Goal: Task Accomplishment & Management: Complete application form

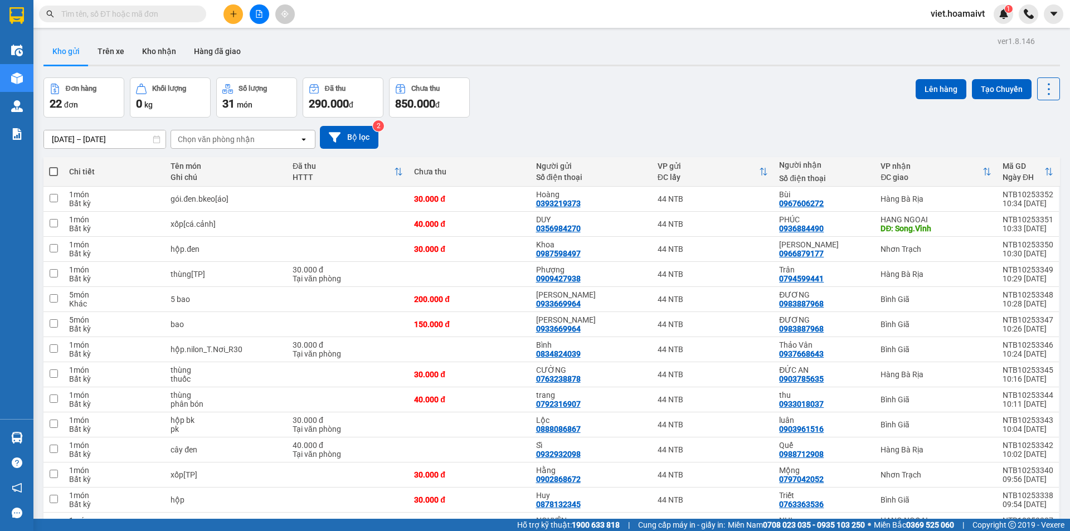
click at [256, 148] on div "Chọn văn phòng nhận open" at bounding box center [242, 139] width 145 height 19
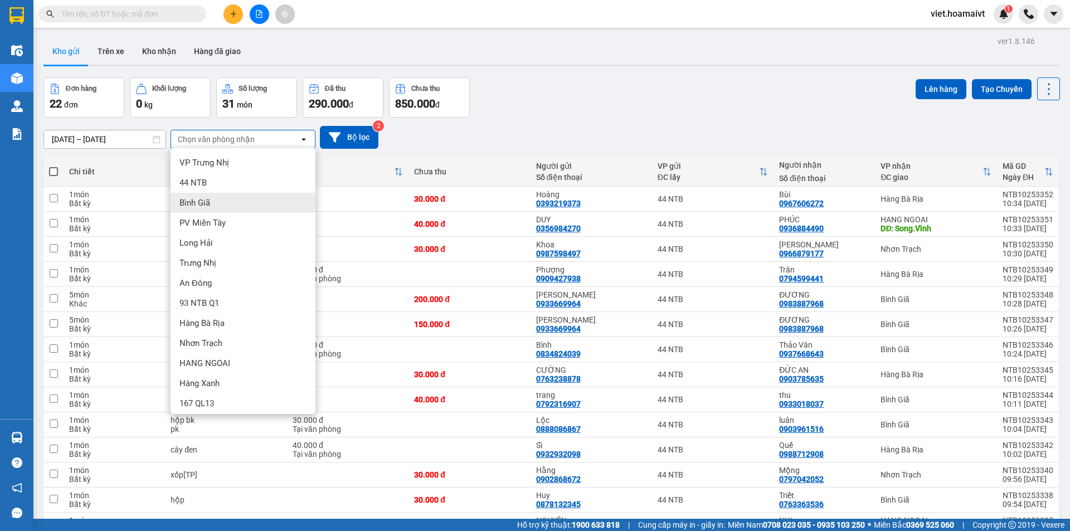
click at [252, 200] on div "Bình Giã" at bounding box center [242, 203] width 145 height 20
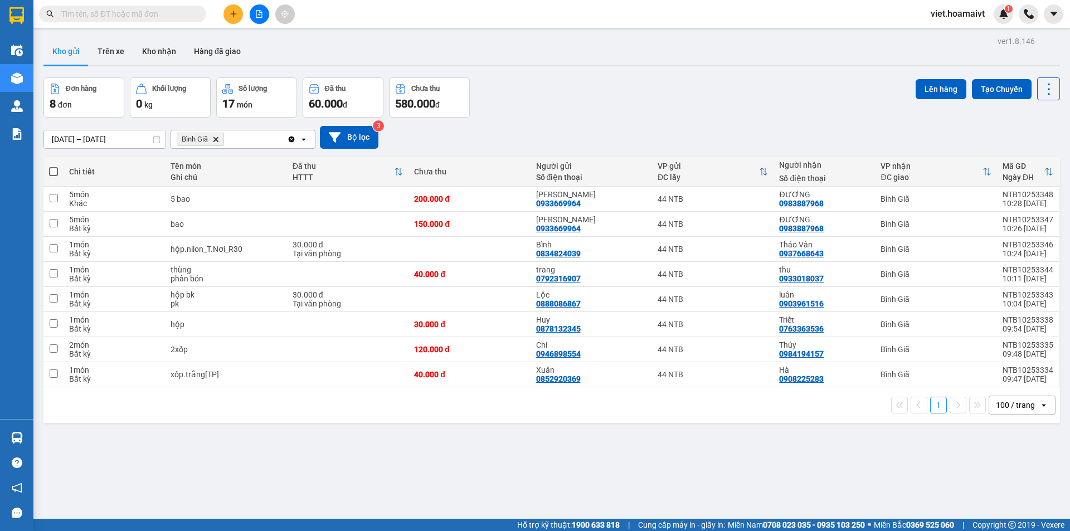
click at [53, 169] on span at bounding box center [53, 171] width 9 height 9
click at [53, 166] on input "checkbox" at bounding box center [53, 166] width 0 height 0
checkbox input "true"
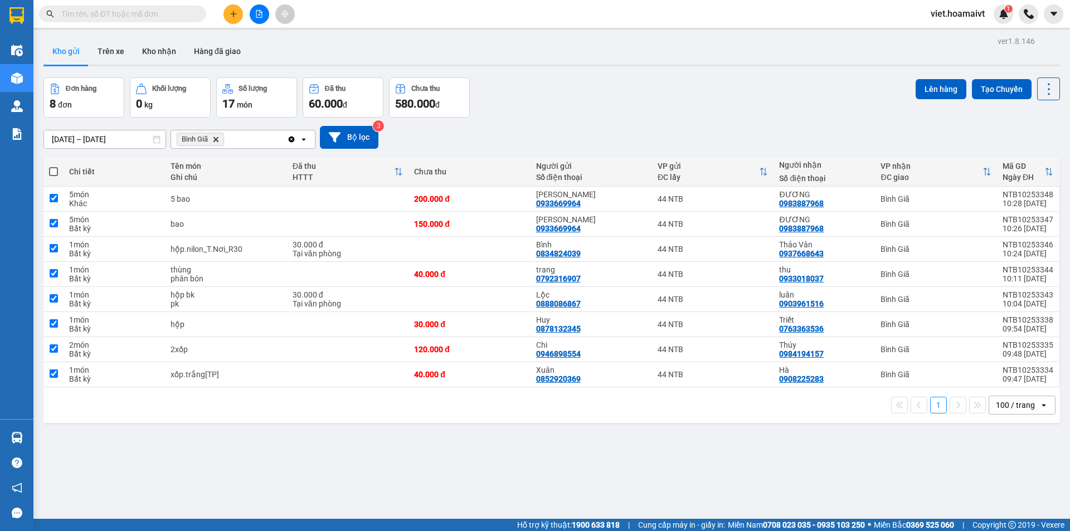
checkbox input "true"
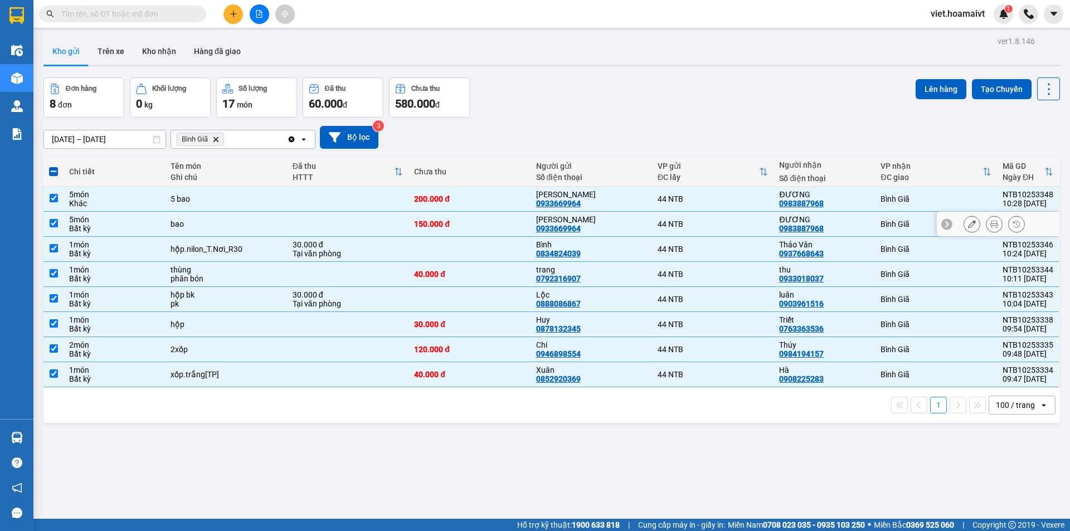
click at [265, 223] on div "bao" at bounding box center [225, 223] width 111 height 9
checkbox input "false"
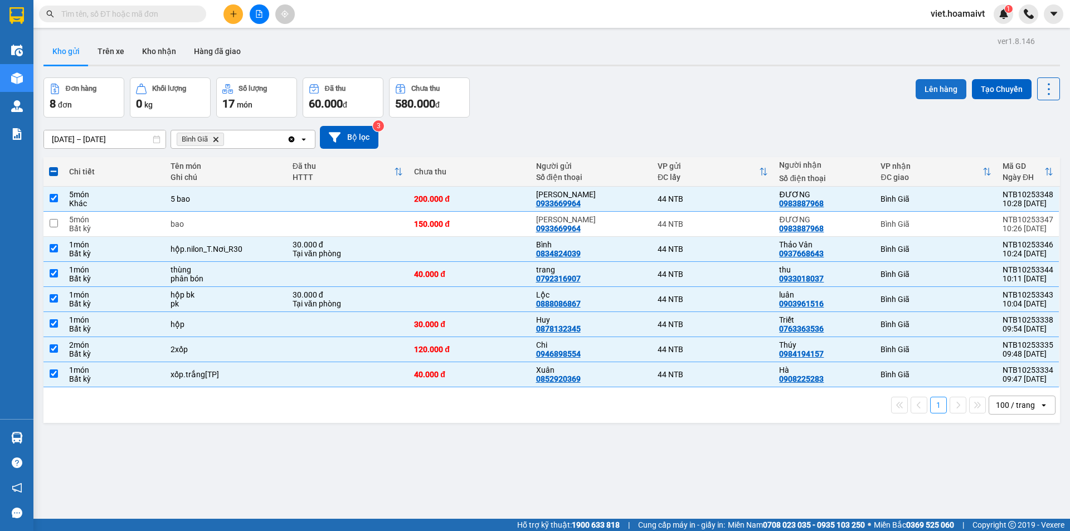
click at [915, 82] on button "Lên hàng" at bounding box center [940, 89] width 51 height 20
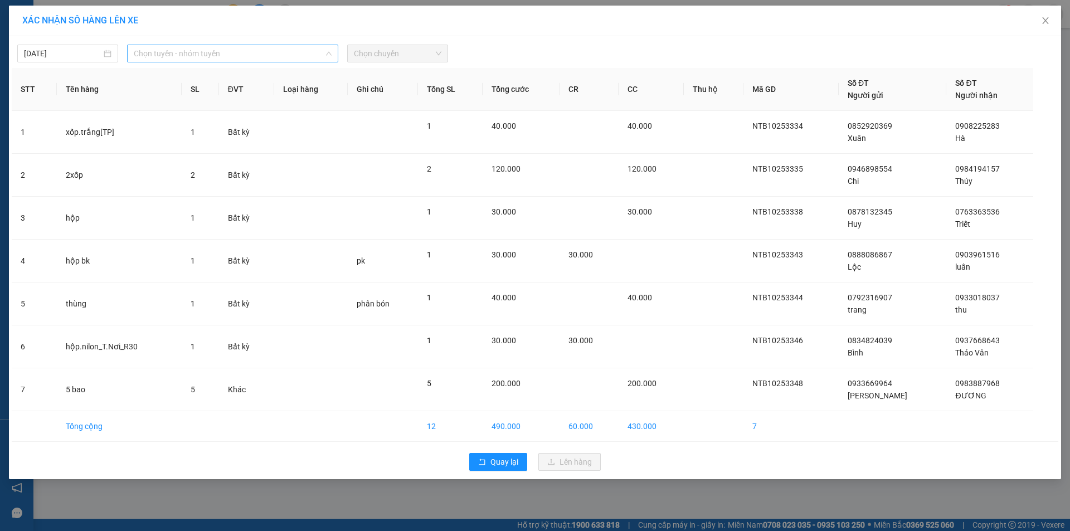
click at [195, 53] on span "Chọn tuyến - nhóm tuyến" at bounding box center [233, 53] width 198 height 17
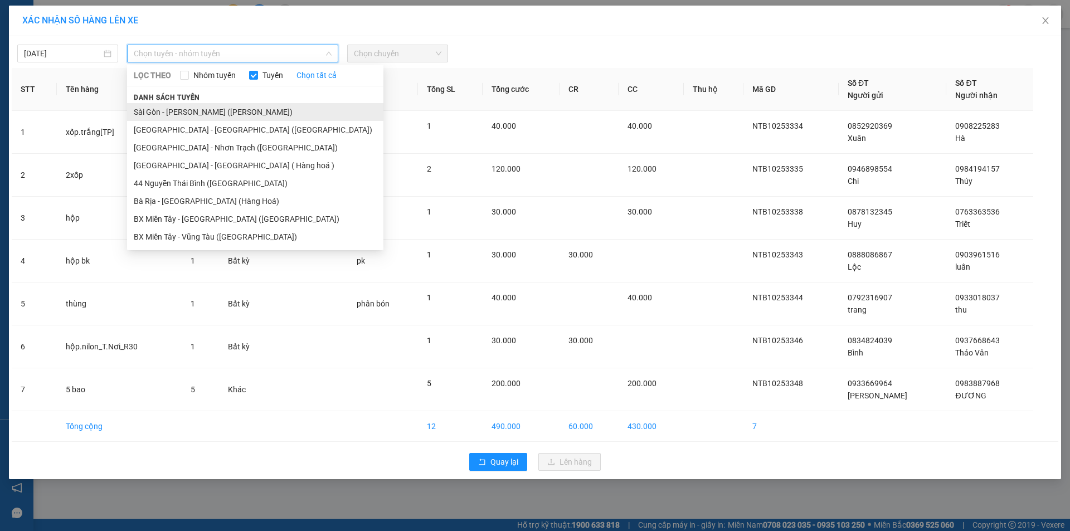
click at [203, 109] on li "Sài Gòn - [PERSON_NAME] ([PERSON_NAME])" at bounding box center [255, 112] width 256 height 18
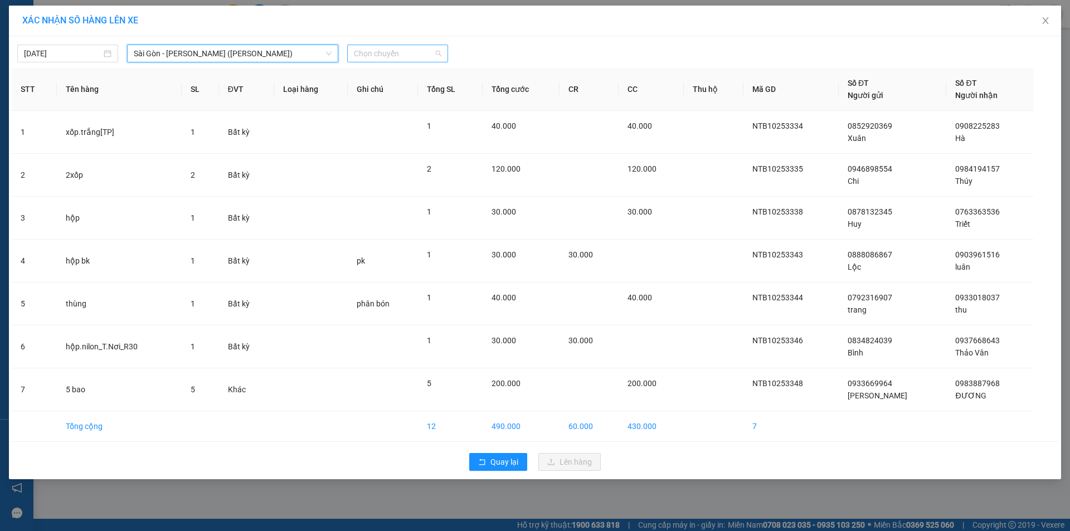
click at [420, 51] on span "Chọn chuyến" at bounding box center [397, 53] width 87 height 17
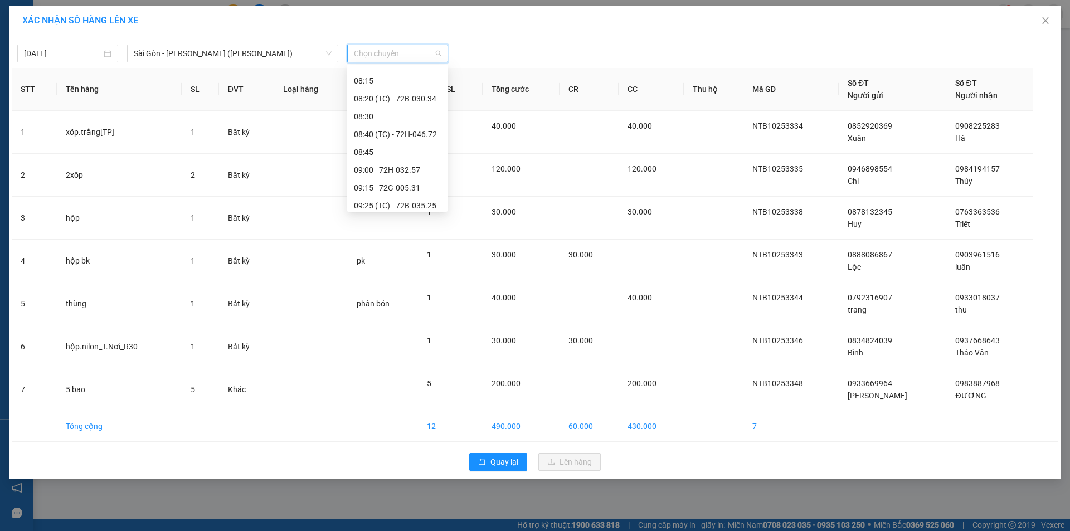
scroll to position [334, 0]
click at [398, 170] on div "10:30" at bounding box center [397, 169] width 87 height 12
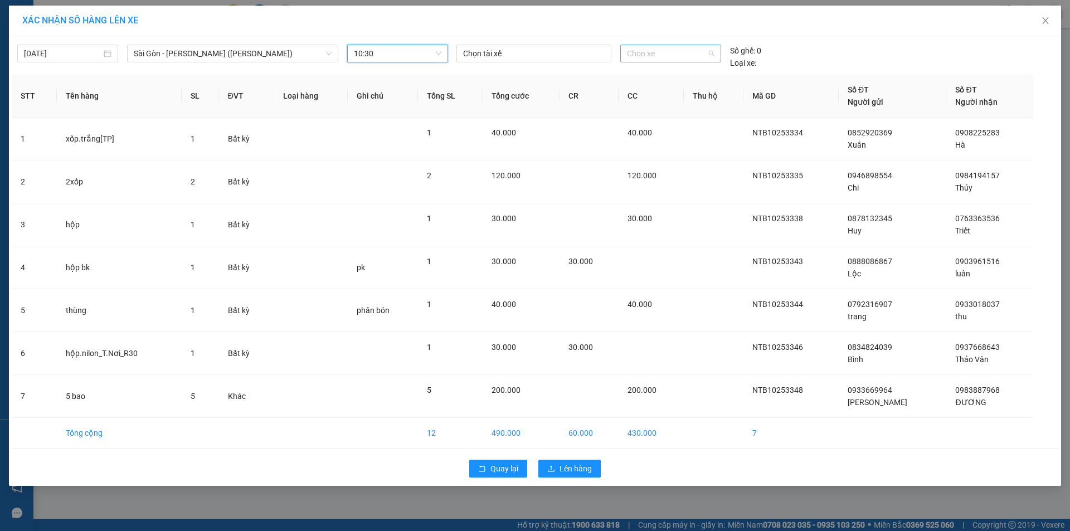
click at [657, 48] on span "Chọn xe" at bounding box center [670, 53] width 87 height 17
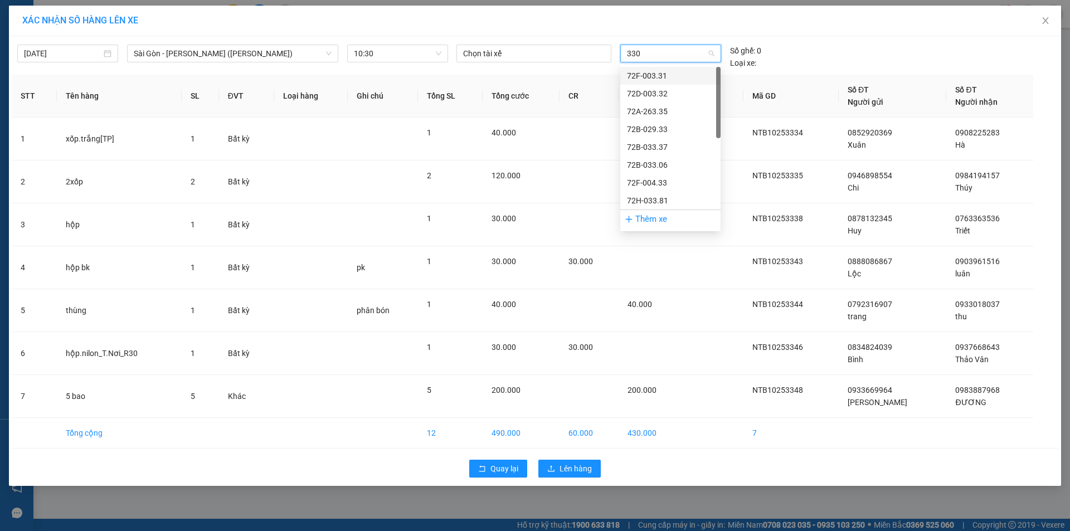
type input "3308"
click at [674, 81] on div "72H-033.08" at bounding box center [670, 76] width 87 height 12
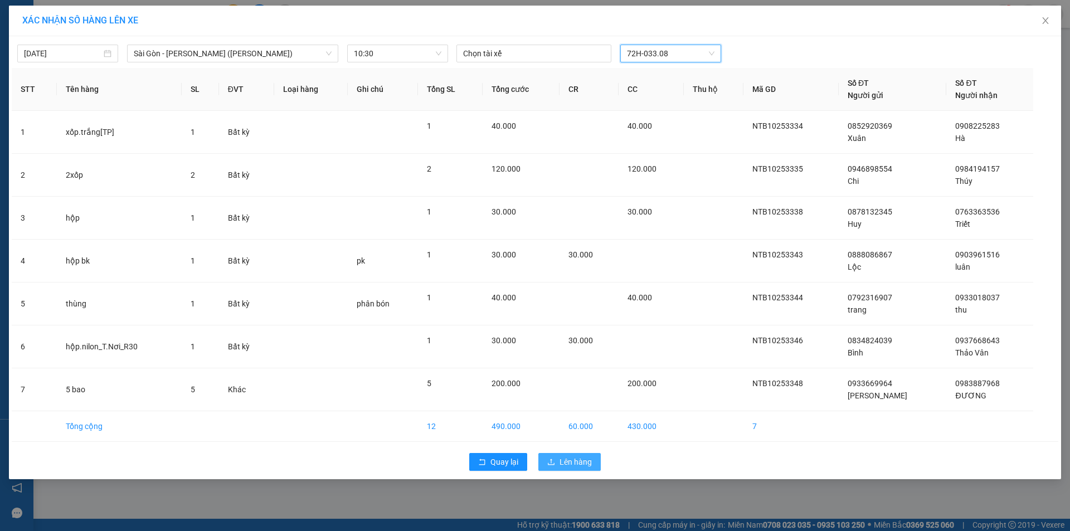
click at [574, 458] on span "Lên hàng" at bounding box center [575, 462] width 32 height 12
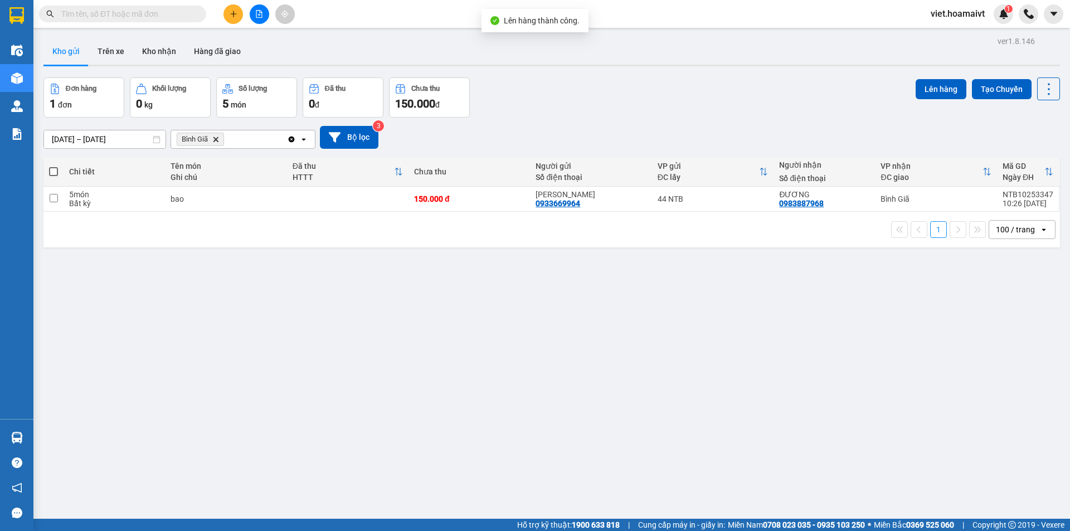
click at [214, 140] on icon "Delete" at bounding box center [215, 139] width 7 height 7
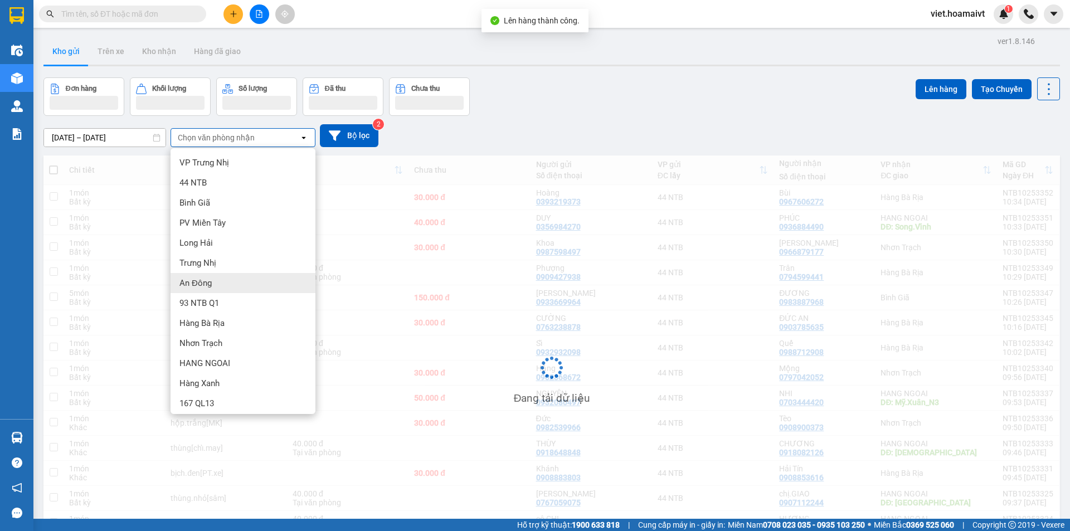
scroll to position [4, 0]
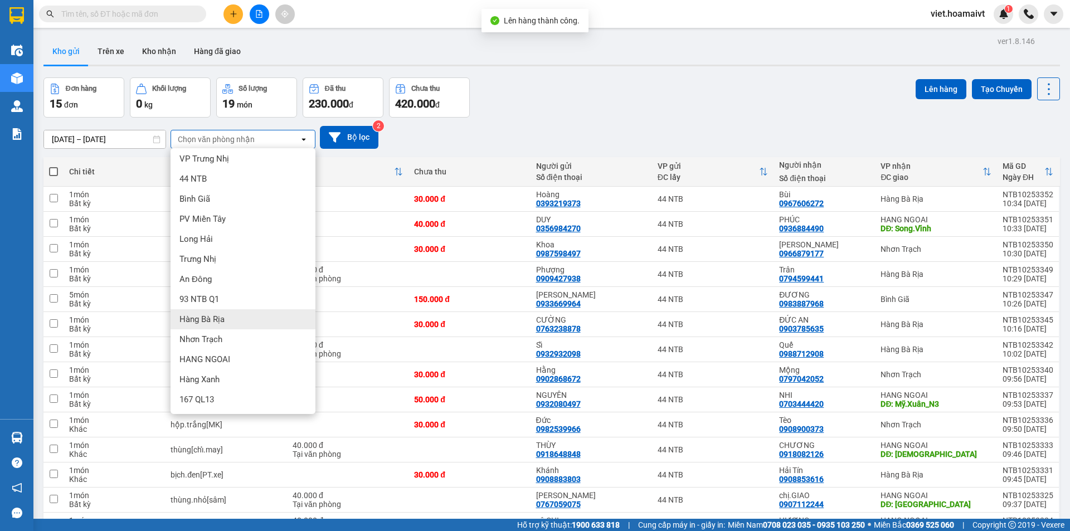
click at [240, 318] on div "Hàng Bà Rịa" at bounding box center [242, 319] width 145 height 20
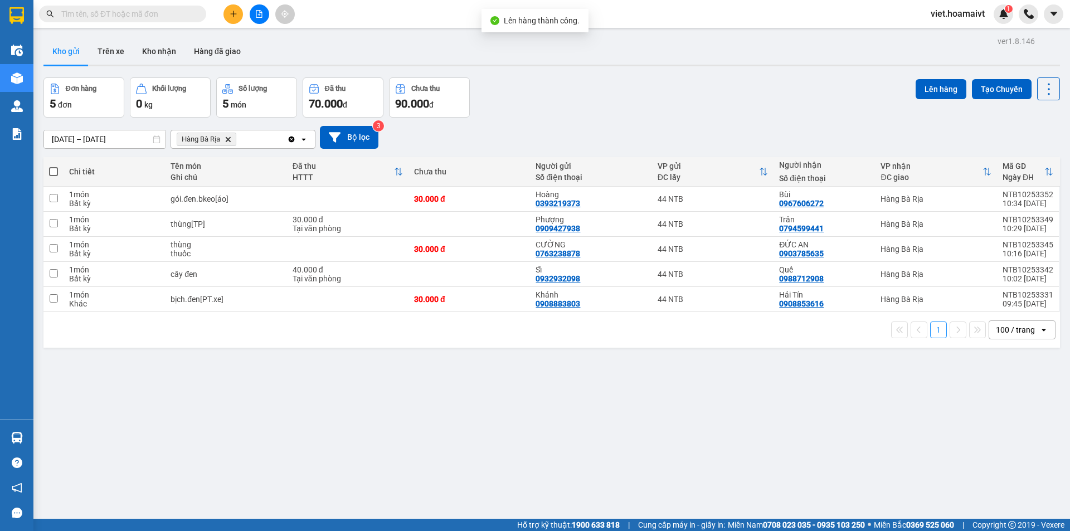
click at [582, 135] on div "[DATE] – [DATE] Press the down arrow key to interact with the calendar and sele…" at bounding box center [551, 137] width 1016 height 23
click at [568, 142] on div "[DATE] – [DATE] Press the down arrow key to interact with the calendar and sele…" at bounding box center [551, 137] width 1016 height 23
click at [228, 136] on icon "Delete" at bounding box center [227, 139] width 7 height 7
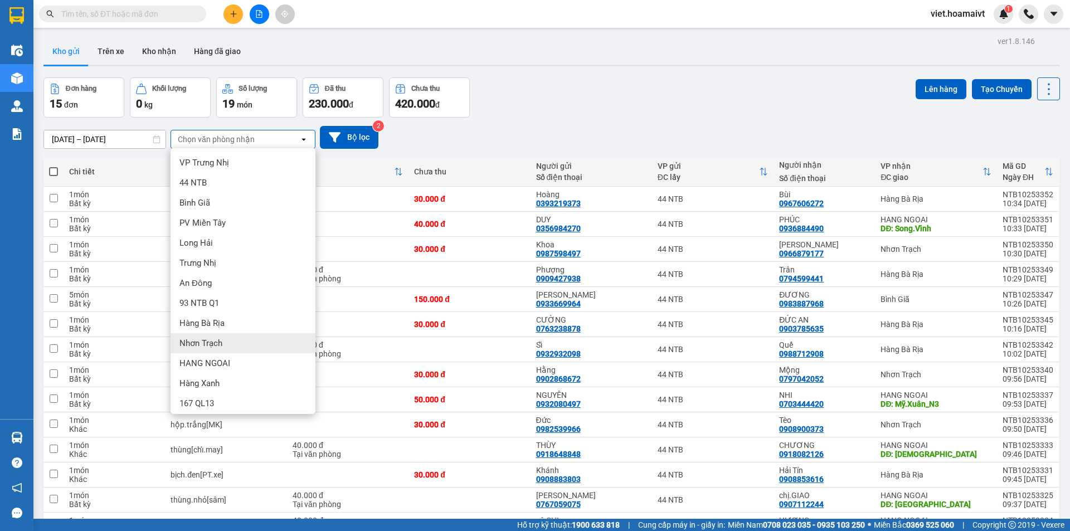
click at [243, 342] on div "Nhơn Trạch" at bounding box center [242, 343] width 145 height 20
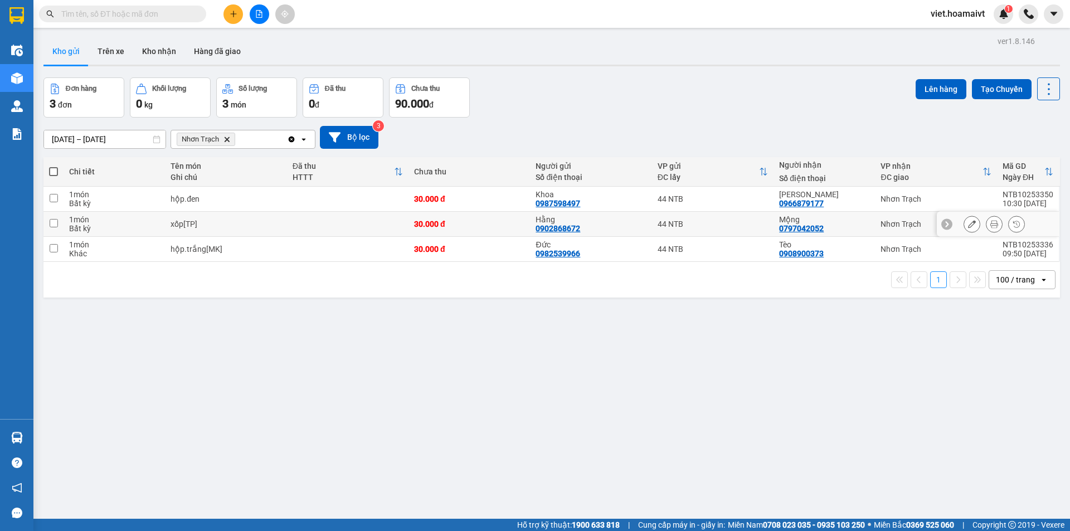
click at [303, 233] on td at bounding box center [347, 224] width 121 height 25
checkbox input "true"
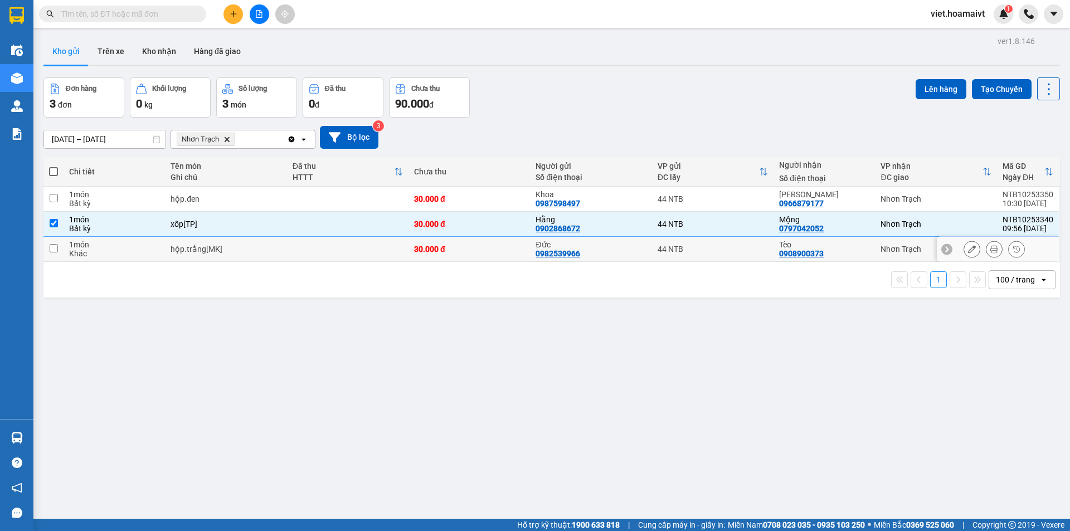
click at [309, 255] on td at bounding box center [347, 249] width 121 height 25
checkbox input "true"
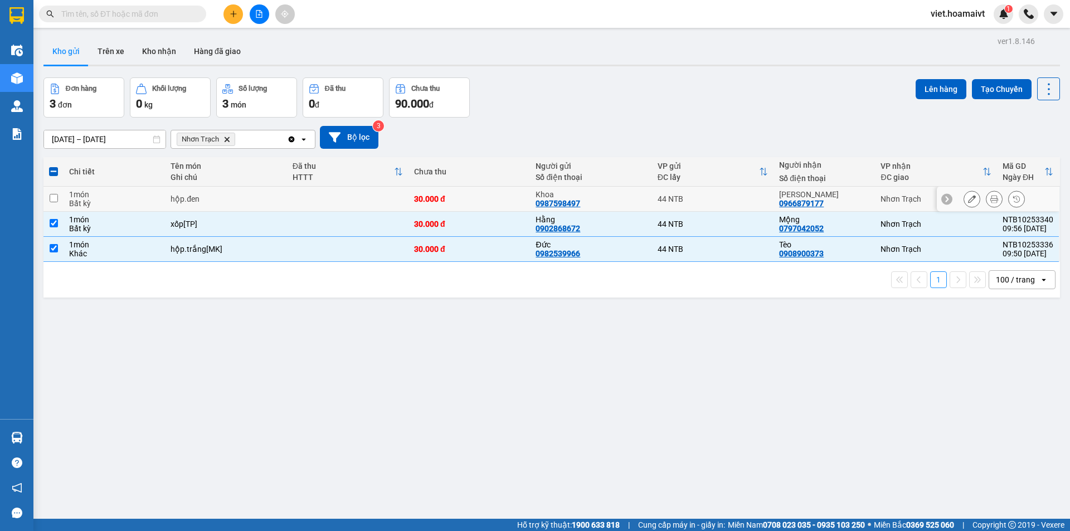
click at [492, 202] on div "30.000 đ" at bounding box center [469, 198] width 110 height 9
checkbox input "true"
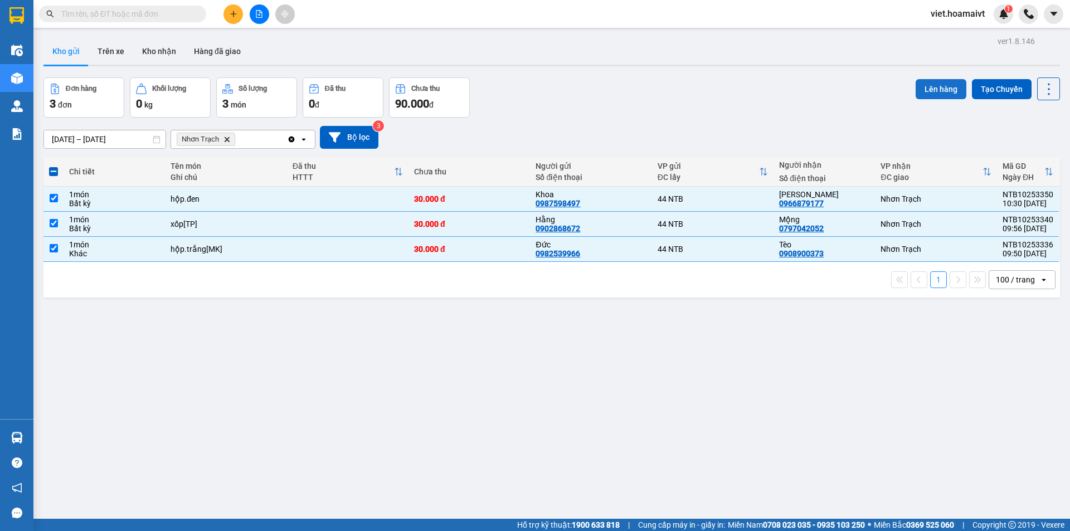
click at [929, 87] on button "Lên hàng" at bounding box center [940, 89] width 51 height 20
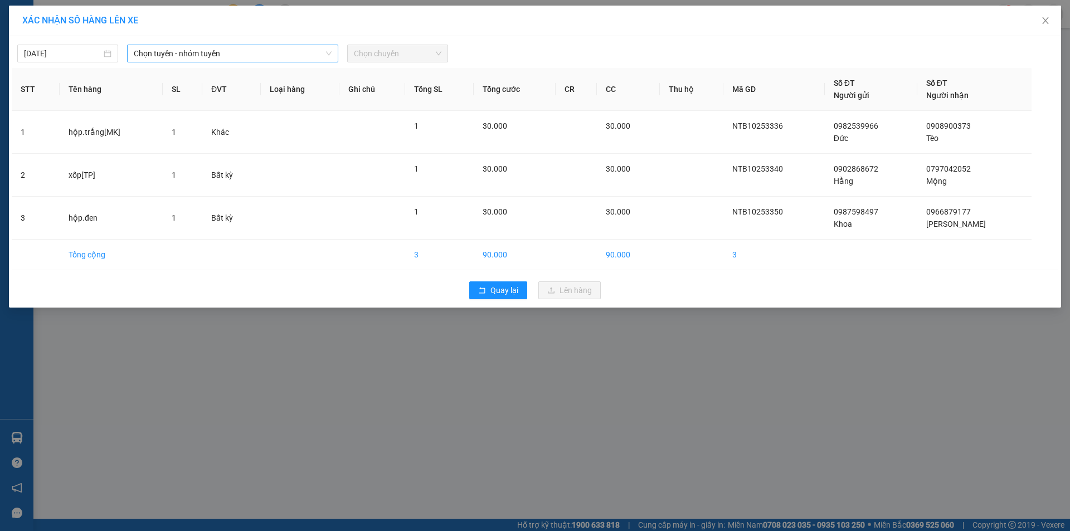
click at [221, 52] on span "Chọn tuyến - nhóm tuyến" at bounding box center [233, 53] width 198 height 17
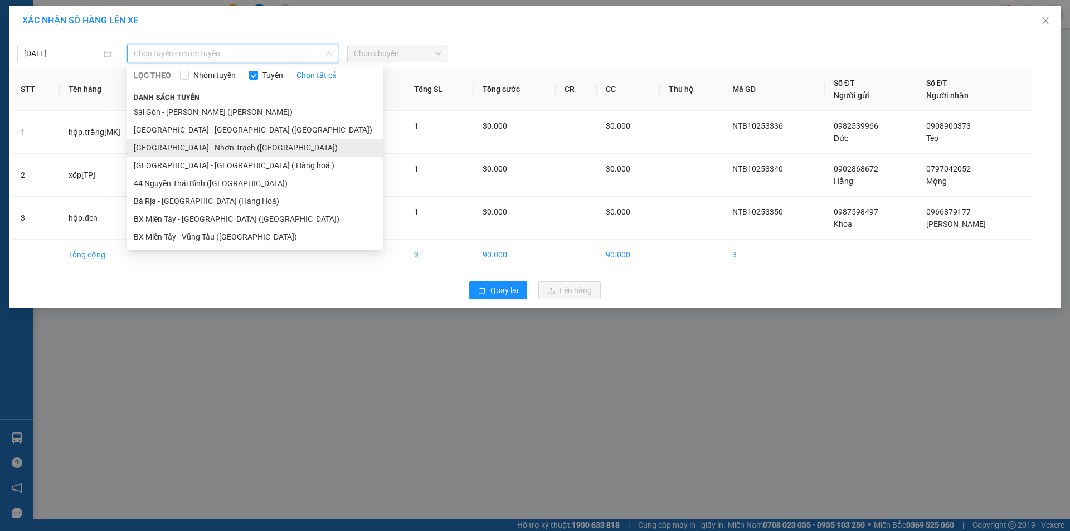
click at [186, 141] on li "[GEOGRAPHIC_DATA] - Nhơn Trạch ([GEOGRAPHIC_DATA])" at bounding box center [255, 148] width 256 height 18
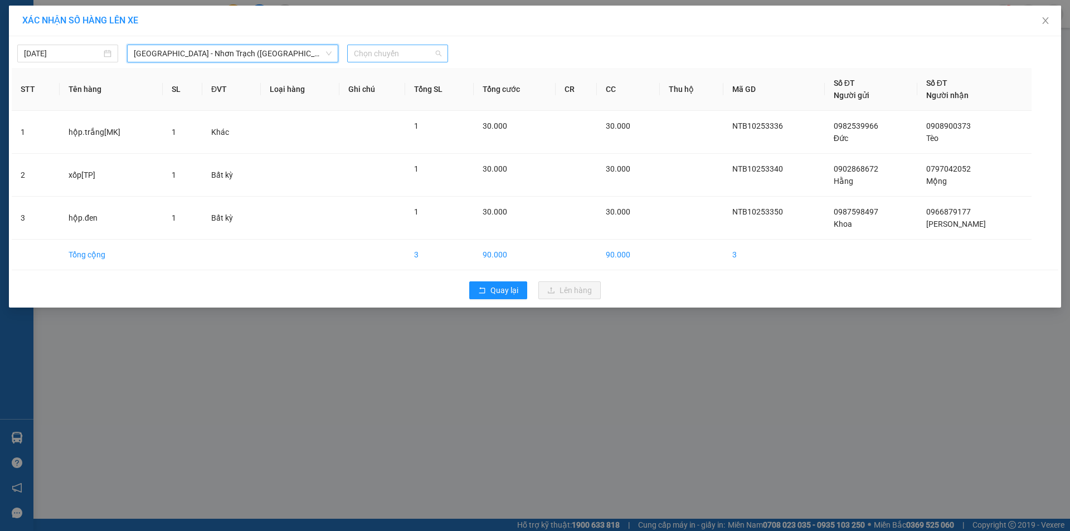
click at [388, 50] on span "Chọn chuyến" at bounding box center [397, 53] width 87 height 17
click at [384, 62] on div "[DATE] [GEOGRAPHIC_DATA] - [GEOGRAPHIC_DATA] ([GEOGRAPHIC_DATA]) LỌC THEO Nhóm …" at bounding box center [535, 171] width 1052 height 271
click at [383, 58] on span "Chọn chuyến" at bounding box center [397, 53] width 87 height 17
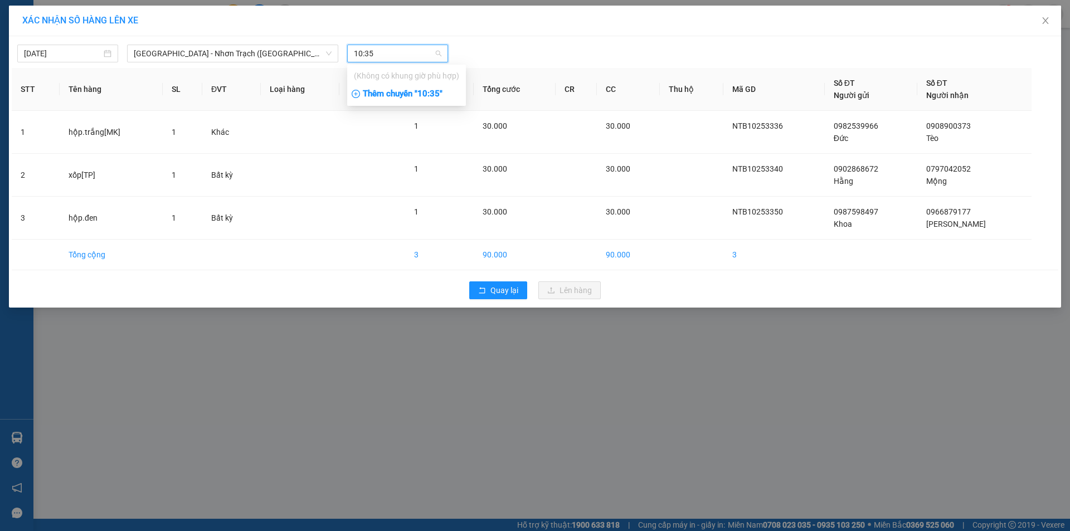
type input "10:35"
click at [429, 95] on div "Thêm chuyến " 10:35 "" at bounding box center [406, 94] width 119 height 19
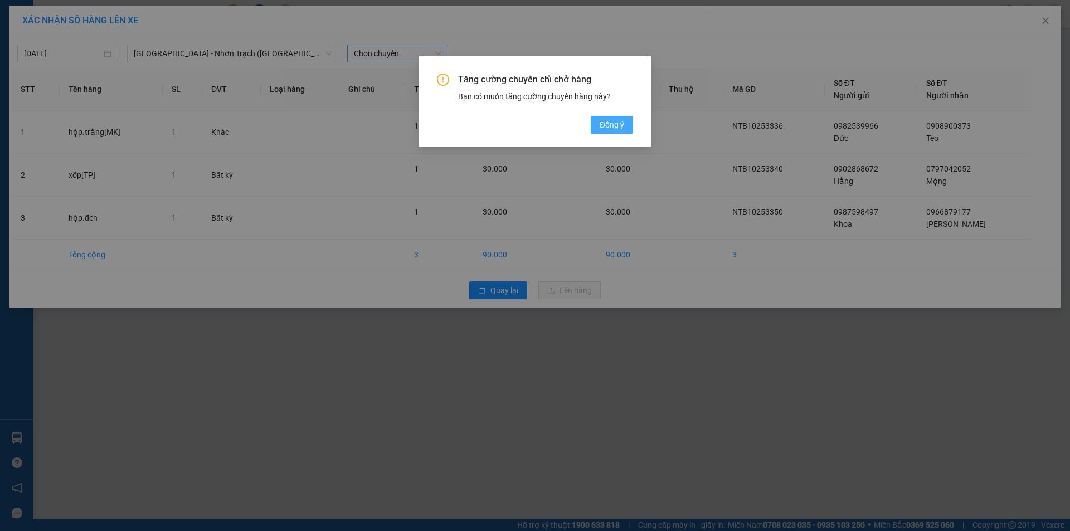
click at [627, 125] on button "Đồng ý" at bounding box center [611, 125] width 42 height 18
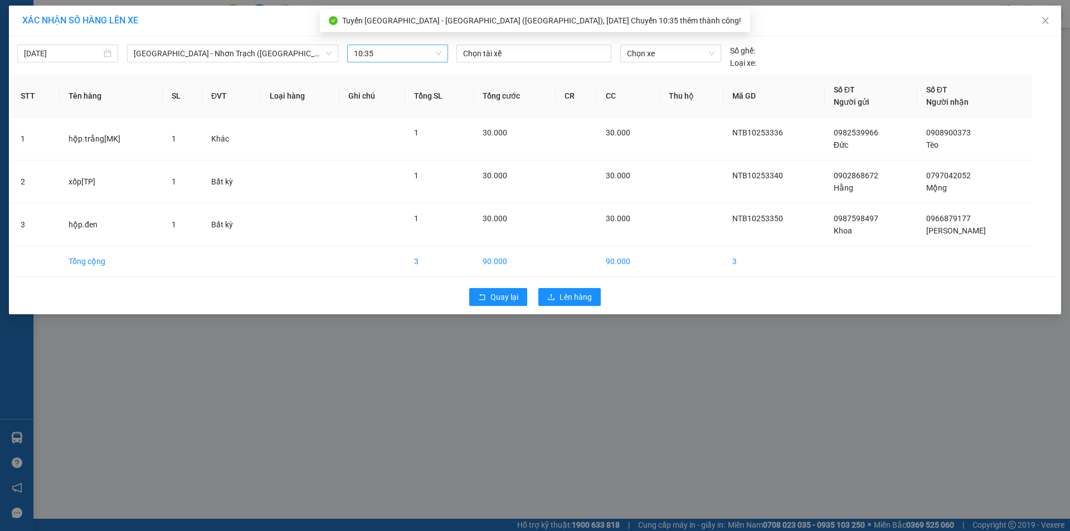
click at [647, 58] on span "Chọn xe" at bounding box center [670, 53] width 87 height 17
type input "3308"
click at [651, 73] on div "72H-033.08" at bounding box center [670, 76] width 87 height 12
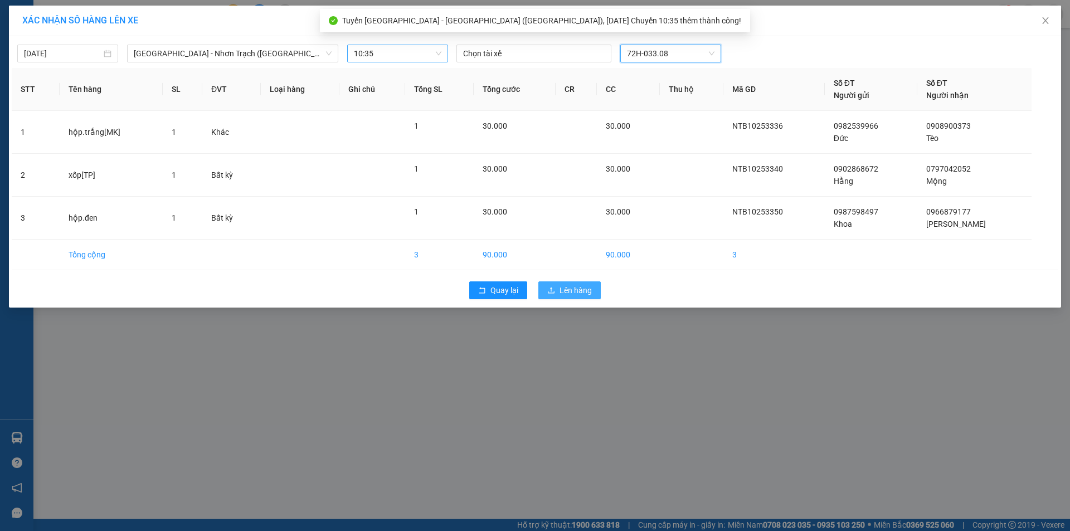
click at [570, 288] on span "Lên hàng" at bounding box center [575, 290] width 32 height 12
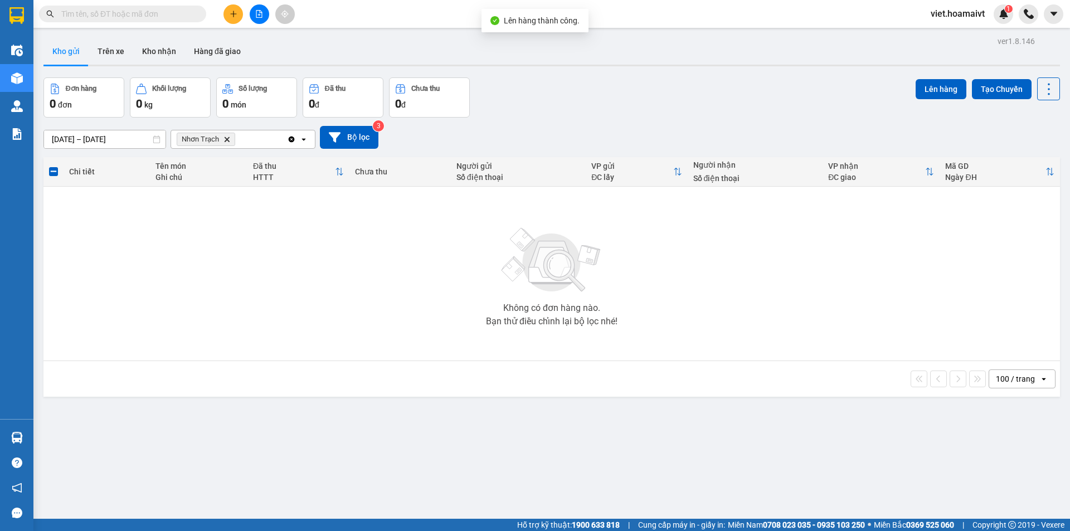
click at [226, 140] on icon "Nhơn Trạch, close by backspace" at bounding box center [226, 138] width 5 height 5
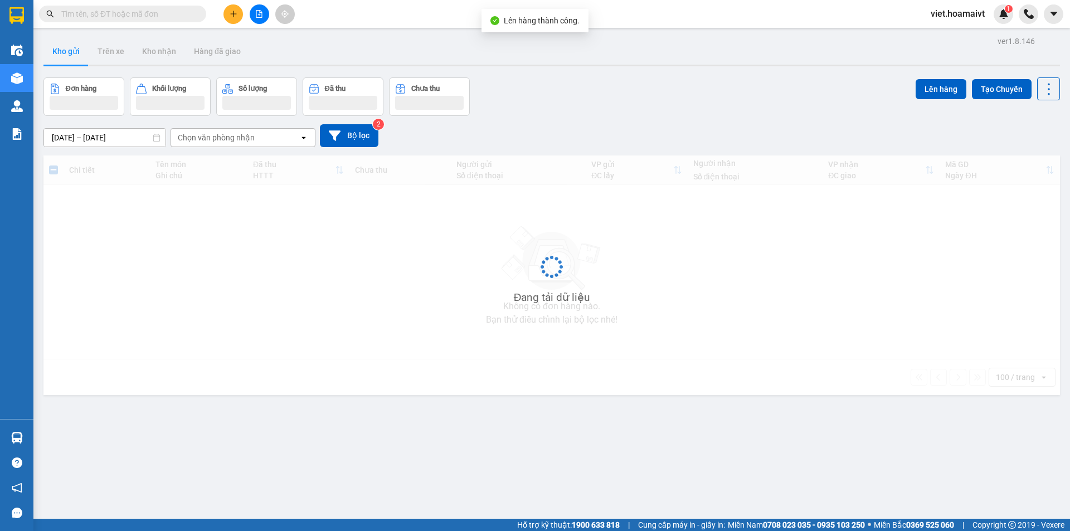
click at [602, 129] on div "[DATE] – [DATE] Press the down arrow key to interact with the calendar and sele…" at bounding box center [551, 135] width 1016 height 23
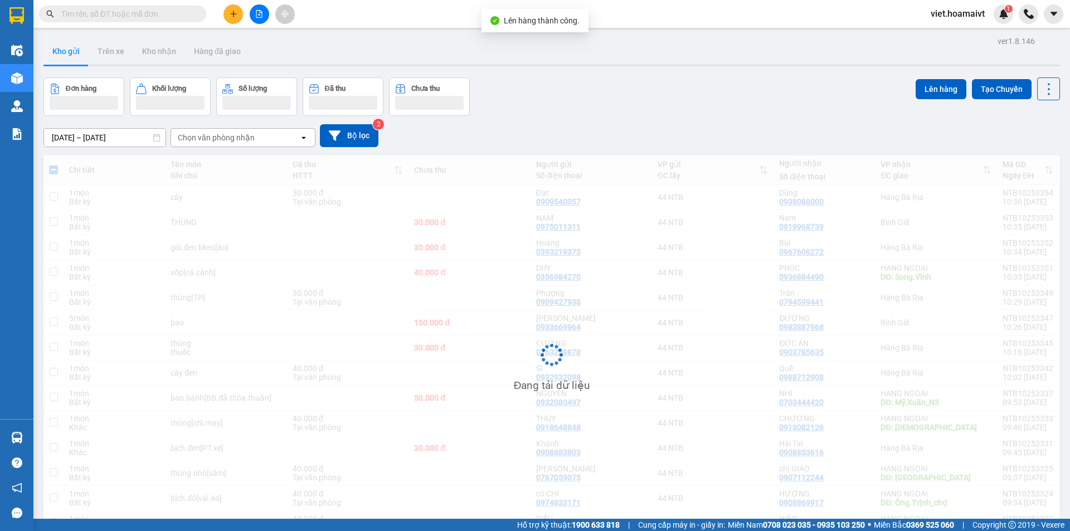
click at [603, 129] on div "[DATE] – [DATE] Press the down arrow key to interact with the calendar and sele…" at bounding box center [551, 135] width 1016 height 23
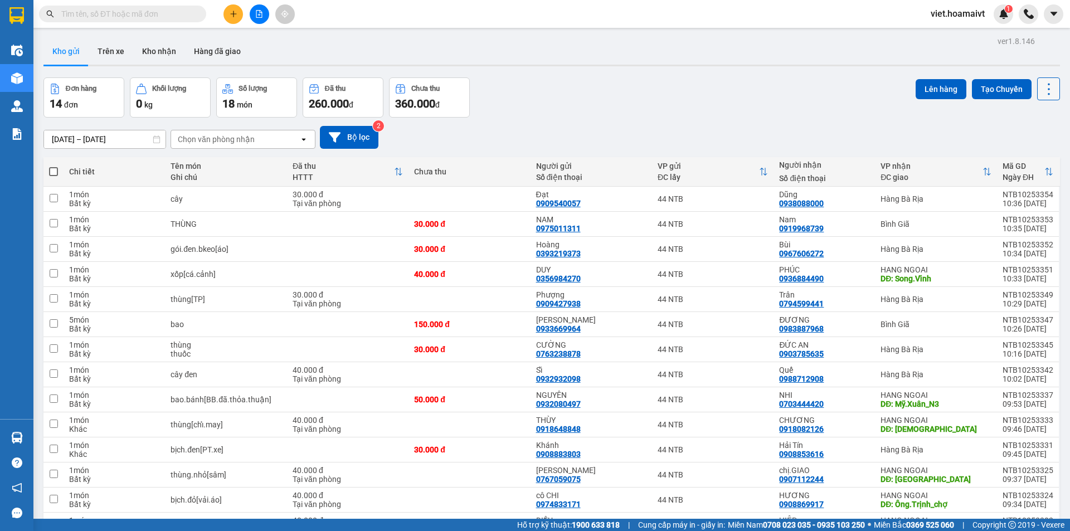
click at [1041, 96] on icon at bounding box center [1049, 89] width 16 height 16
click at [1013, 156] on span "Làm mới" at bounding box center [1024, 159] width 31 height 11
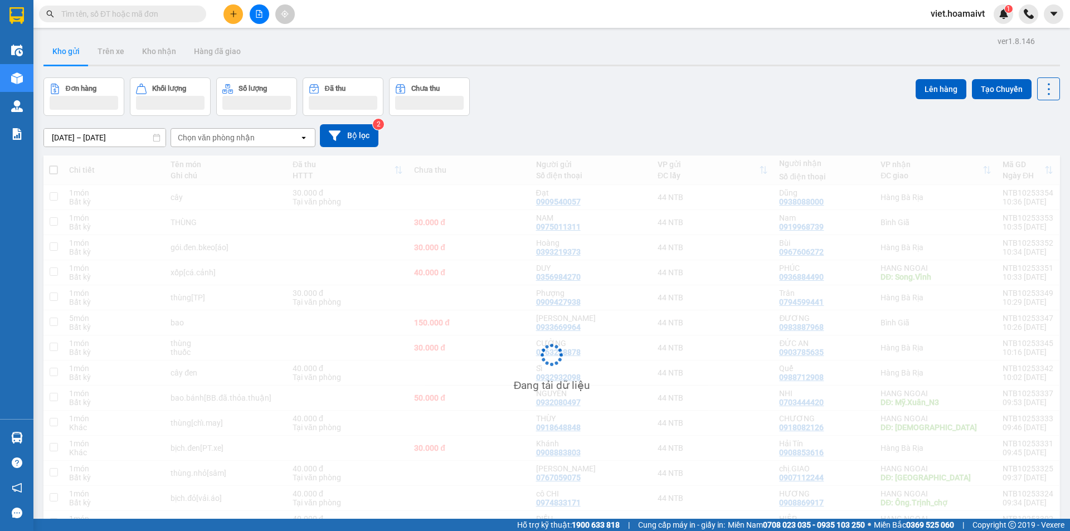
click at [688, 118] on div "[DATE] – [DATE] Press the down arrow key to interact with the calendar and sele…" at bounding box center [551, 136] width 1016 height 40
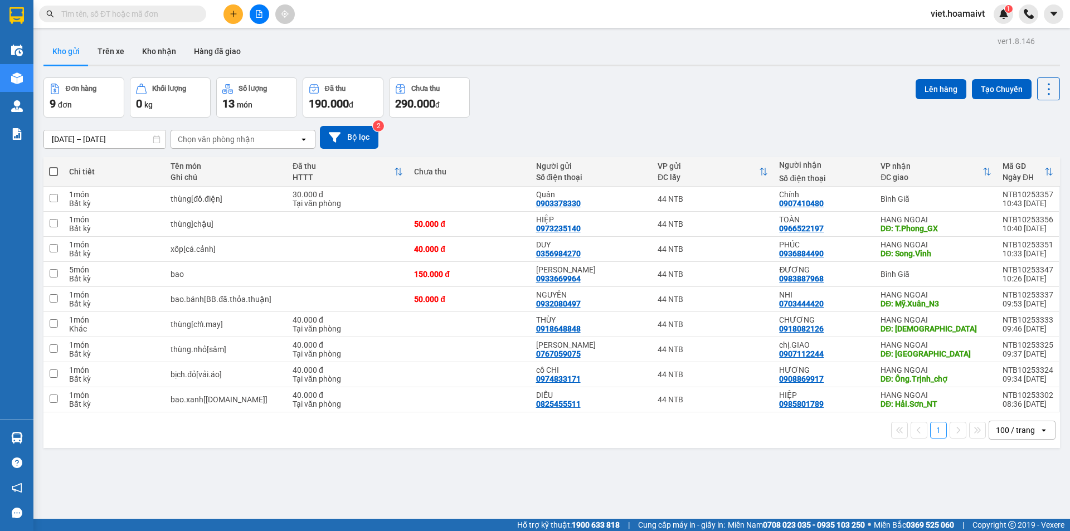
click at [235, 14] on icon "plus" at bounding box center [233, 14] width 8 height 8
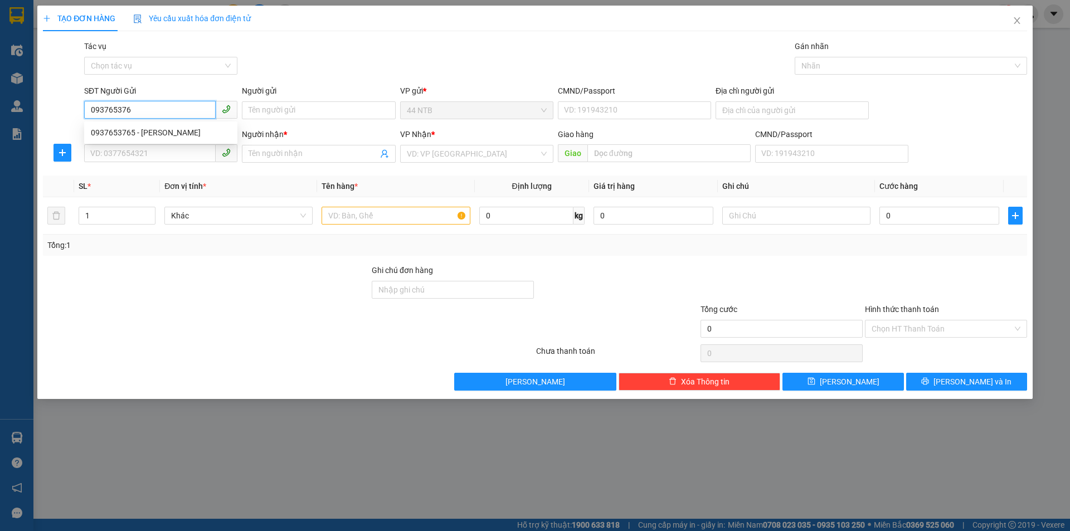
type input "0937653765"
click at [193, 131] on div "0937653765 - [PERSON_NAME]" at bounding box center [161, 132] width 140 height 12
type input "CHUNG CU VIET TIP"
type input "90A_P.H.Thực_HCM"
type input "0988659594"
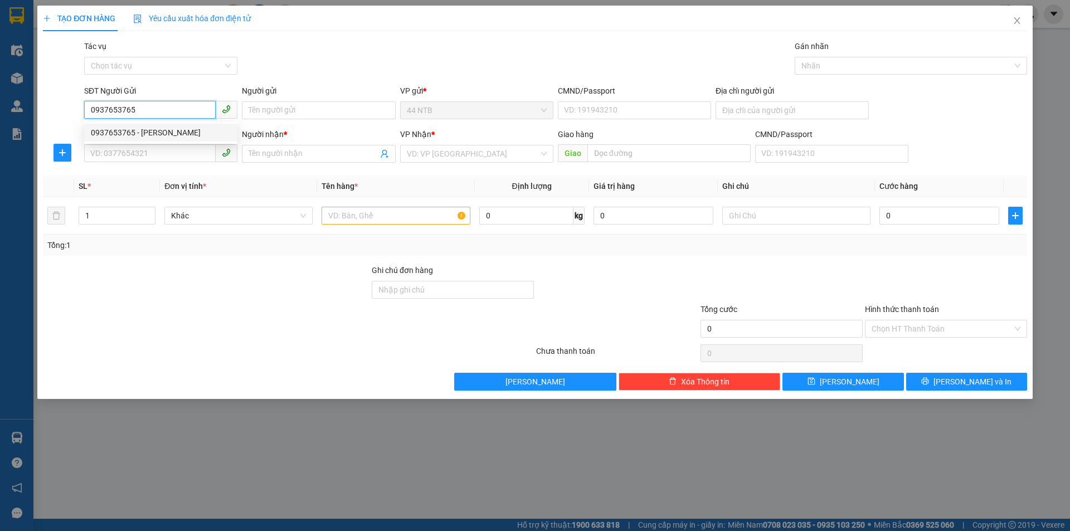
type input "YẾN"
type input "0937653765"
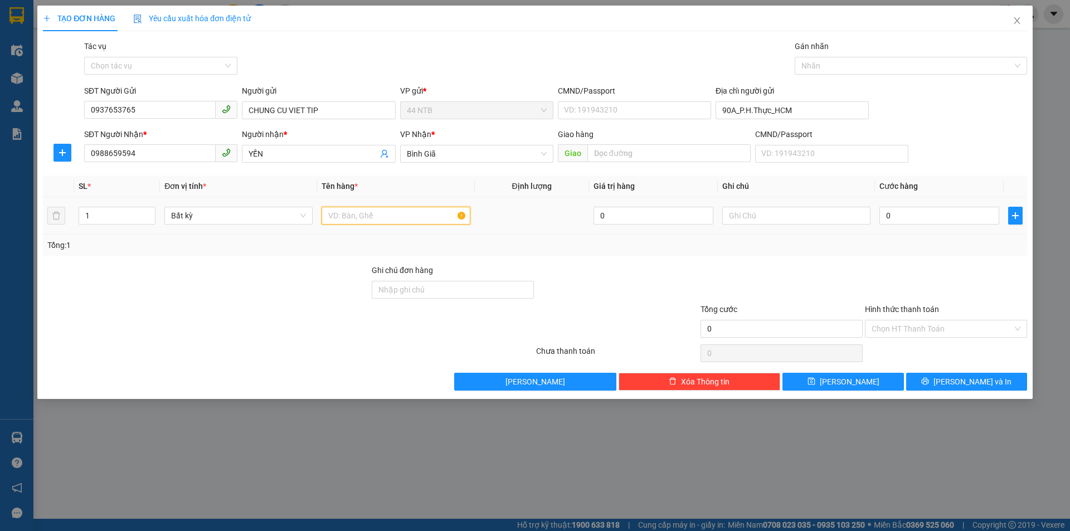
click at [366, 217] on input "text" at bounding box center [395, 216] width 148 height 18
type input "HỘP"
click at [748, 216] on input "text" at bounding box center [796, 216] width 148 height 18
type input "D"
type input "ĐỒ DÙNG"
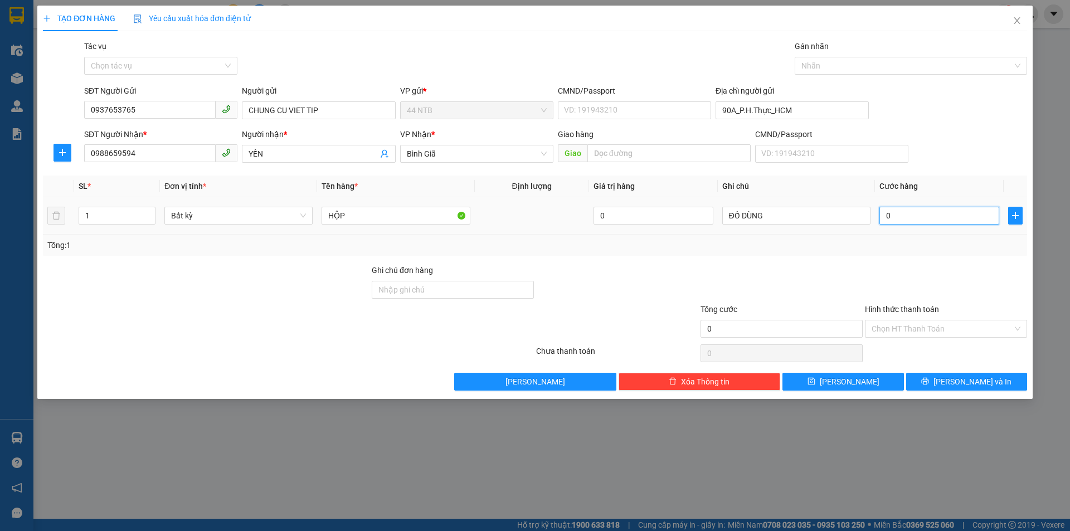
click at [945, 218] on input "0" at bounding box center [939, 216] width 120 height 18
type input "3"
type input "30"
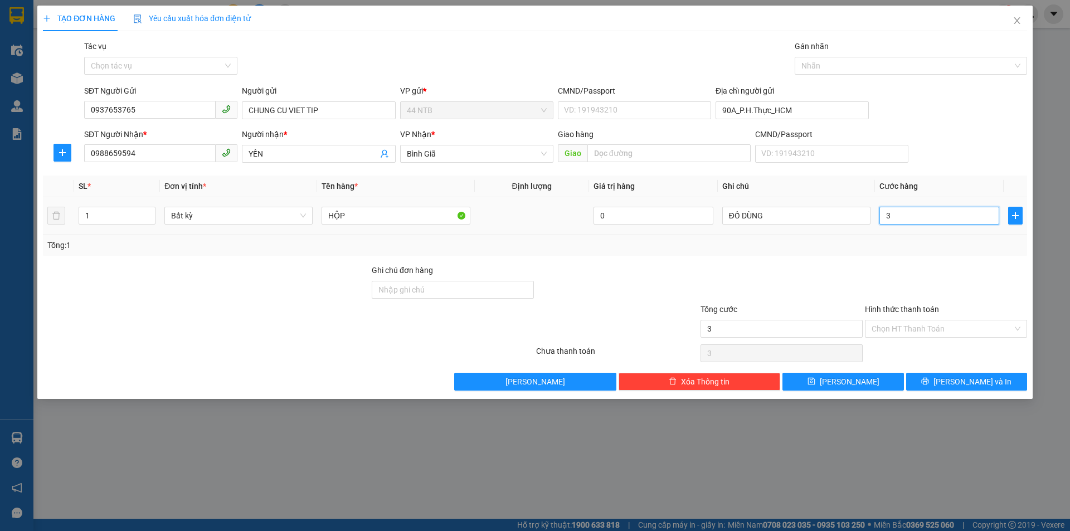
type input "30"
type input "30.000"
click at [917, 325] on input "Hình thức thanh toán" at bounding box center [941, 328] width 141 height 17
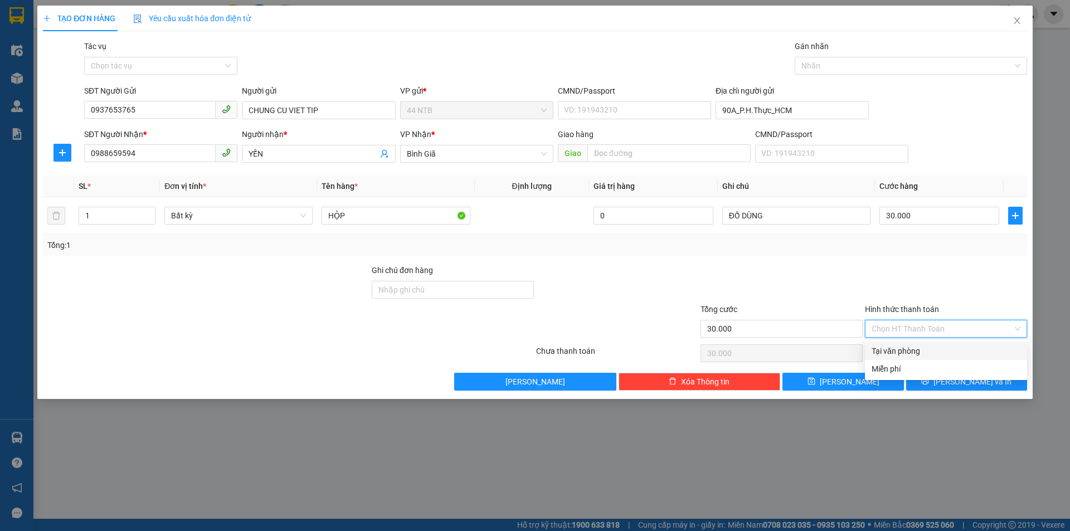
click at [920, 348] on div "Tại văn phòng" at bounding box center [945, 351] width 149 height 12
type input "0"
click at [945, 378] on button "[PERSON_NAME] và In" at bounding box center [966, 382] width 121 height 18
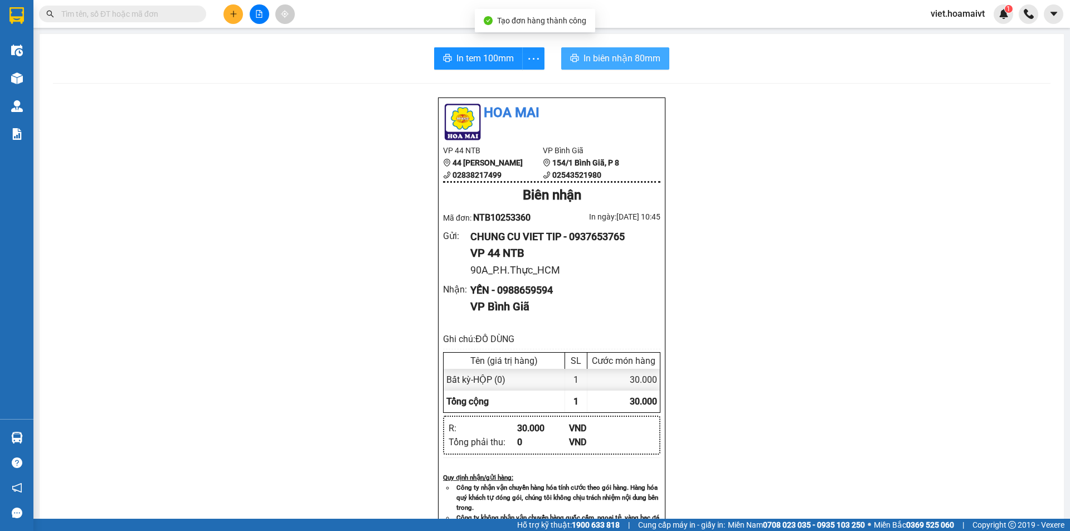
click at [604, 62] on span "In biên nhận 80mm" at bounding box center [621, 58] width 77 height 14
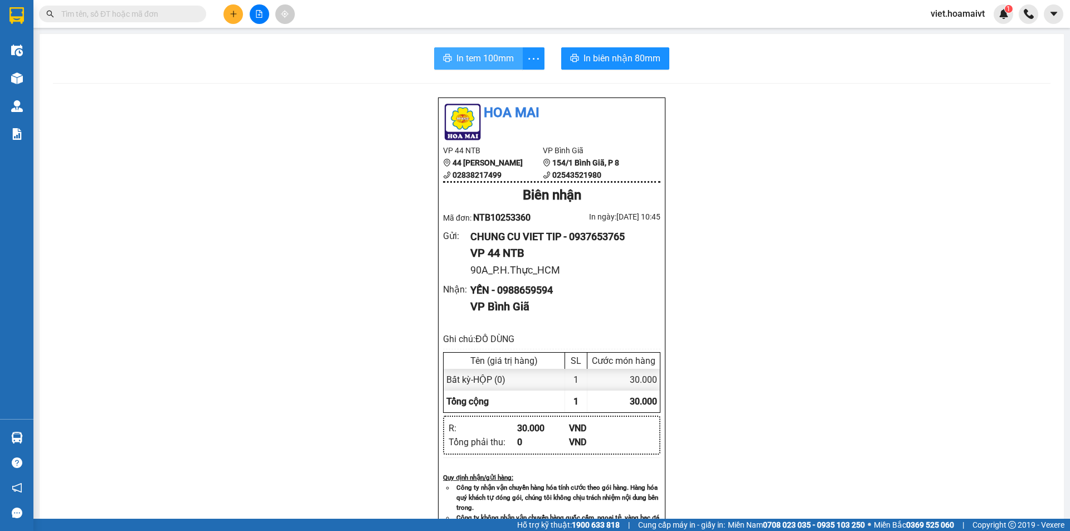
drag, startPoint x: 489, startPoint y: 56, endPoint x: 481, endPoint y: 63, distance: 10.3
click at [488, 57] on span "In tem 100mm" at bounding box center [484, 58] width 57 height 14
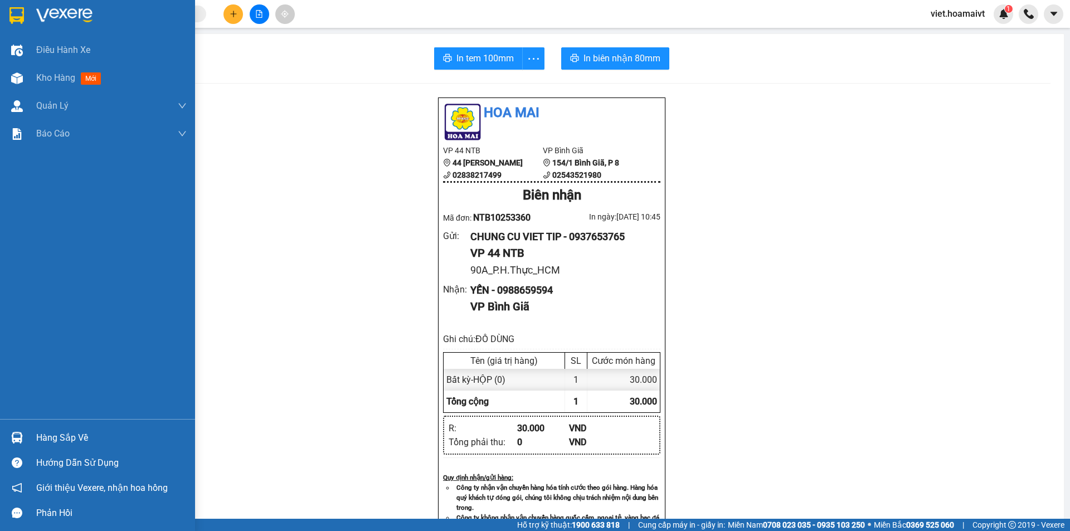
click at [53, 25] on div at bounding box center [97, 18] width 195 height 36
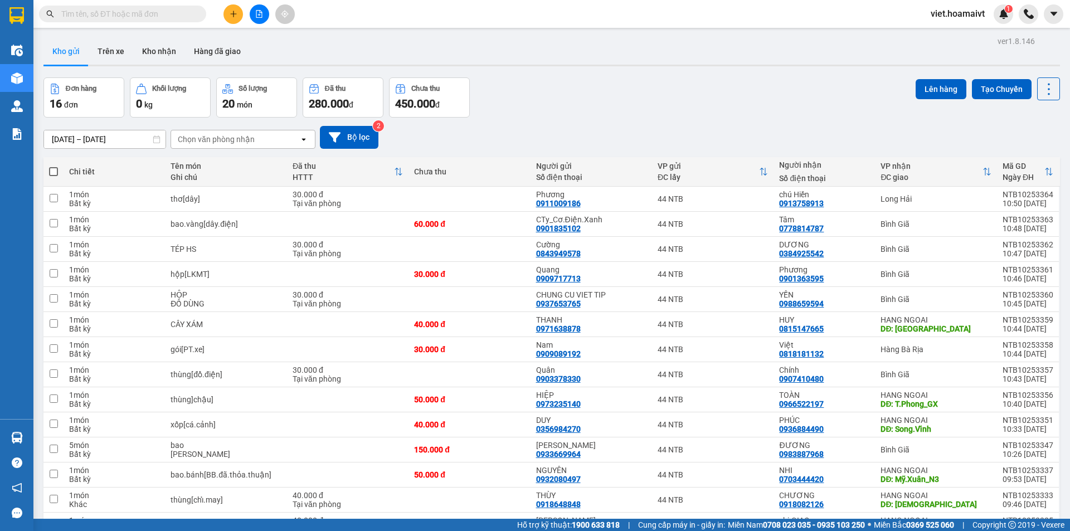
click at [677, 99] on div "Đơn hàng 16 đơn Khối lượng 0 kg Số lượng 20 món Đã thu 280.000 đ Chưa thu 450.0…" at bounding box center [551, 97] width 1016 height 40
click at [673, 99] on div "Đơn hàng 16 đơn Khối lượng 0 kg Số lượng 20 món Đã thu 280.000 đ Chưa thu 450.0…" at bounding box center [551, 97] width 1016 height 40
click at [672, 100] on div "Đơn hàng 16 đơn Khối lượng 0 kg Số lượng 20 món Đã thu 280.000 đ Chưa thu 450.0…" at bounding box center [551, 97] width 1016 height 40
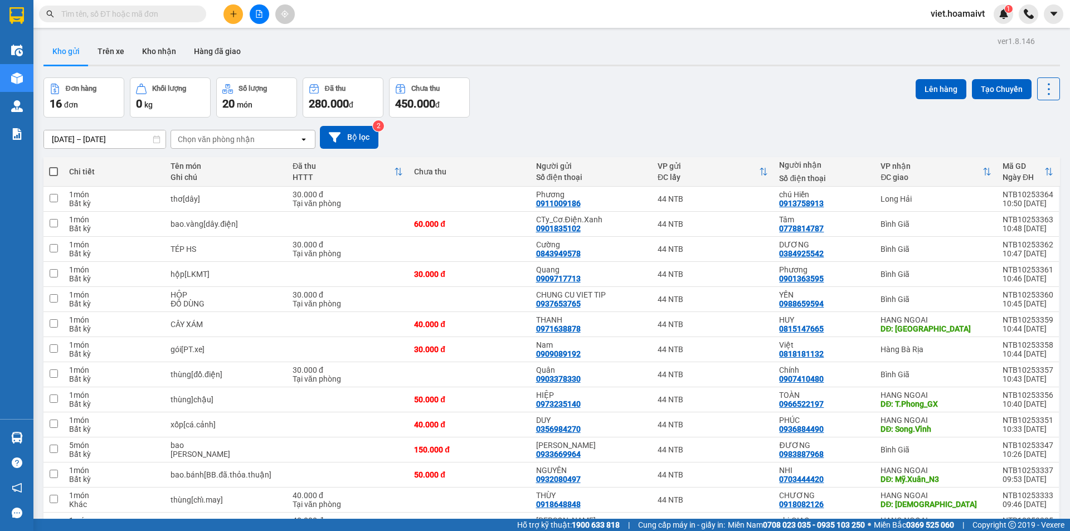
click at [197, 137] on div "Chọn văn phòng nhận" at bounding box center [216, 139] width 77 height 11
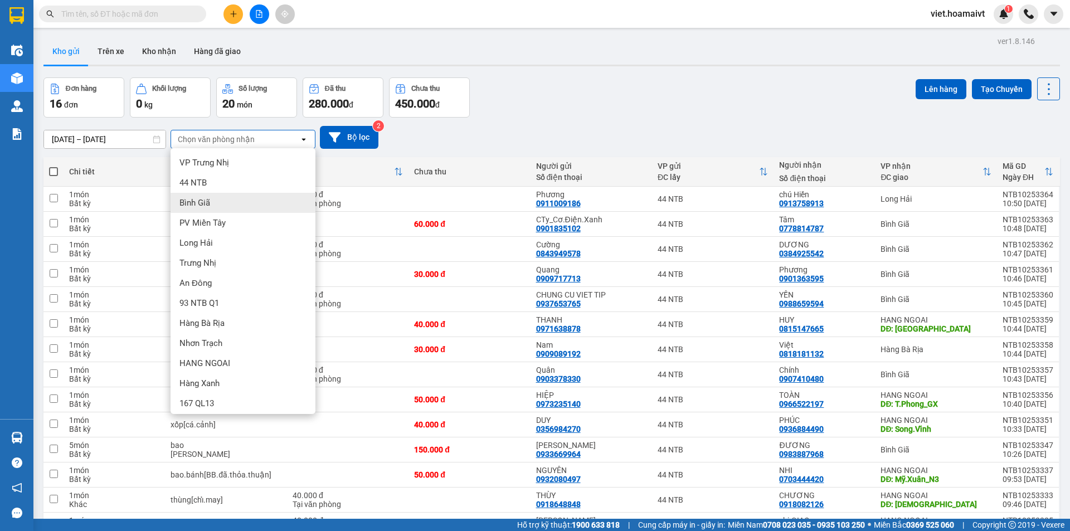
click at [220, 212] on div "Bình Giã" at bounding box center [242, 203] width 145 height 20
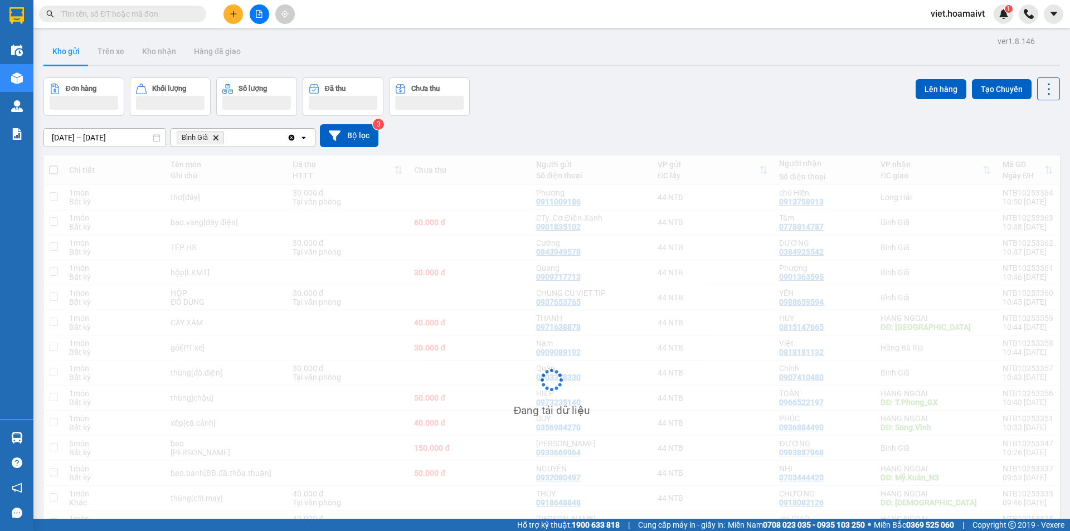
click at [659, 138] on div "[DATE] – [DATE] Press the down arrow key to interact with the calendar and sele…" at bounding box center [551, 135] width 1016 height 23
